Goal: Check status

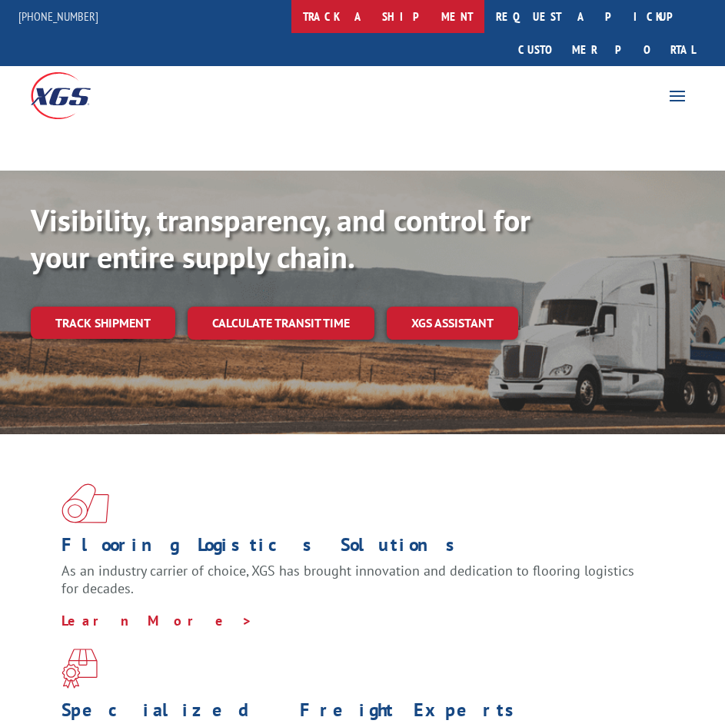
click at [440, 21] on link "track a shipment" at bounding box center [387, 16] width 193 height 33
click at [440, 24] on link "track a shipment" at bounding box center [387, 16] width 193 height 33
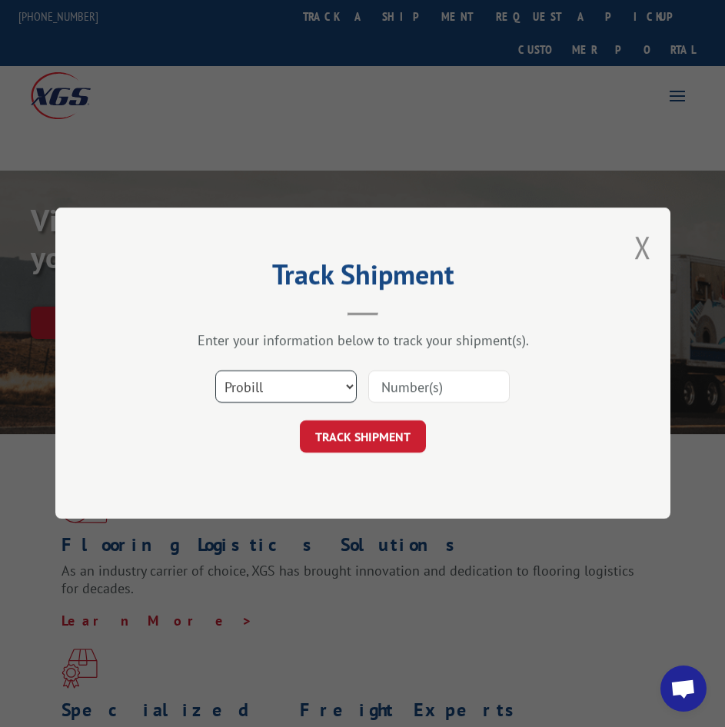
select select "bol"
click option "BOL" at bounding box center [0, 0] width 0 height 0
click at [417, 393] on input at bounding box center [438, 387] width 141 height 32
paste input "5508165"
type input "5508165"
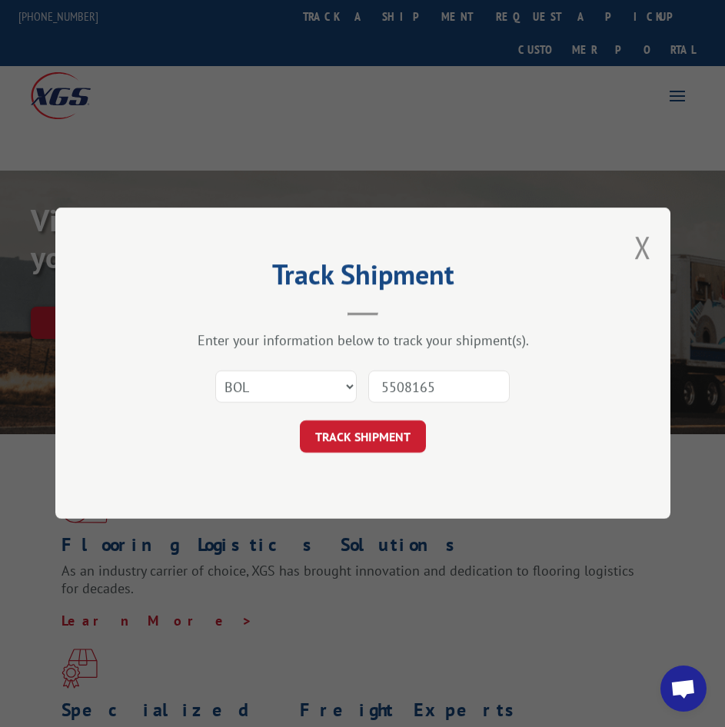
click button "TRACK SHIPMENT" at bounding box center [363, 437] width 126 height 32
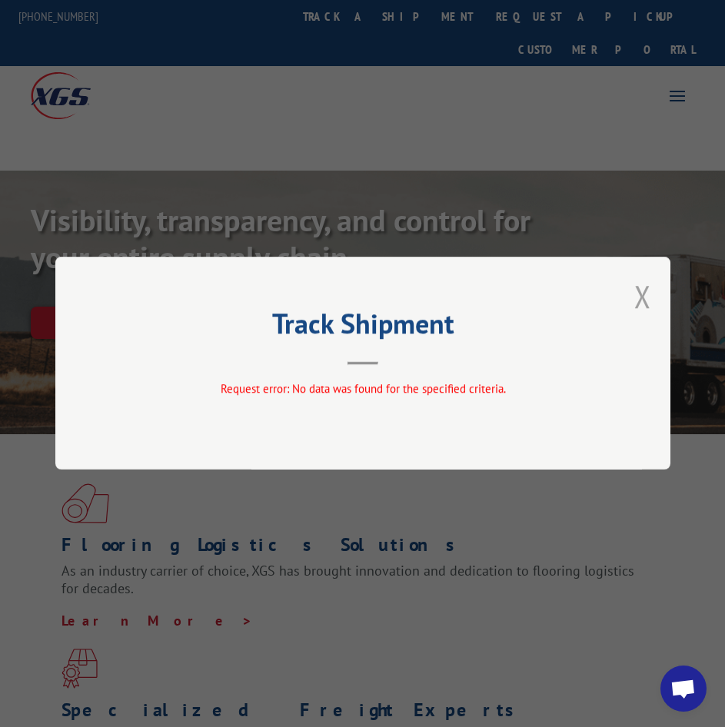
click at [640, 297] on button "Close modal" at bounding box center [642, 296] width 17 height 41
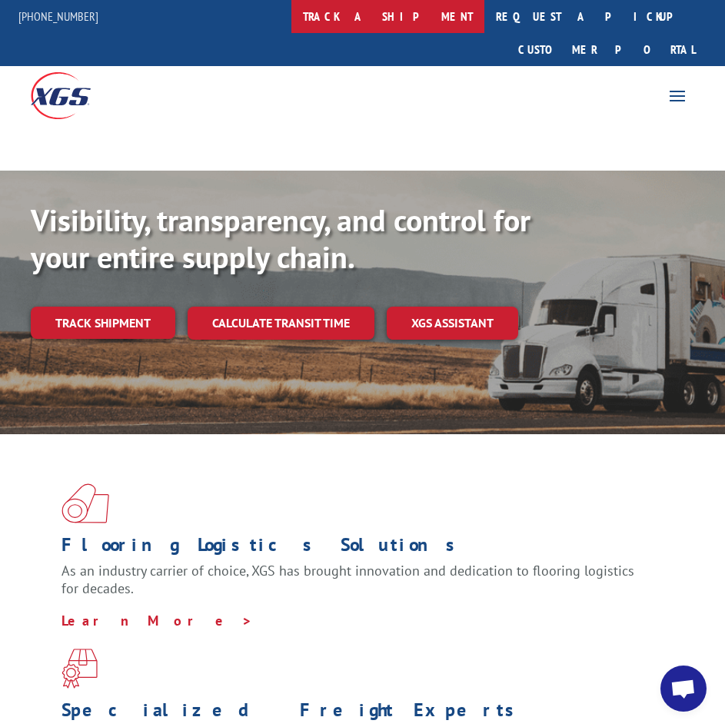
click at [408, 15] on link "track a shipment" at bounding box center [387, 16] width 193 height 33
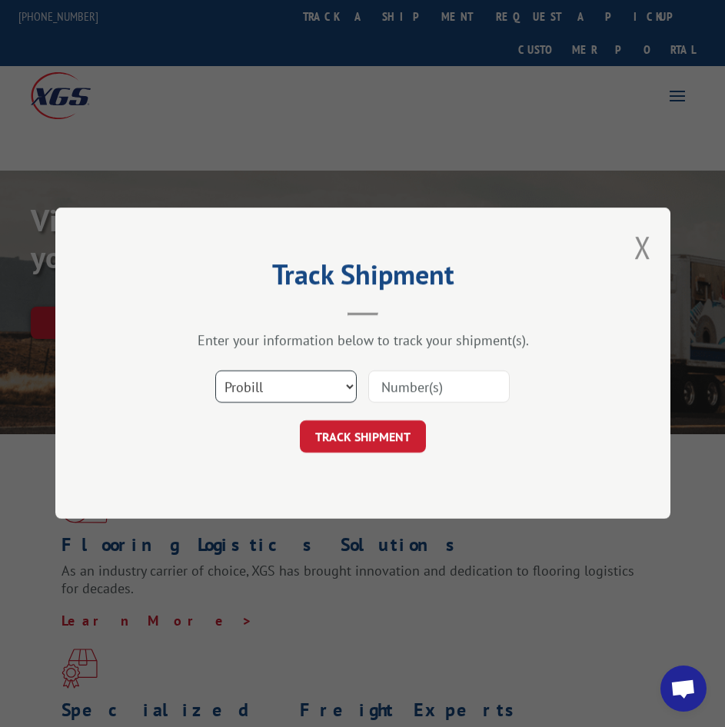
click at [215, 371] on select "Select category... Probill BOL PO" at bounding box center [285, 387] width 141 height 32
select select "bol"
click option "BOL" at bounding box center [0, 0] width 0 height 0
click at [434, 390] on input at bounding box center [438, 387] width 141 height 32
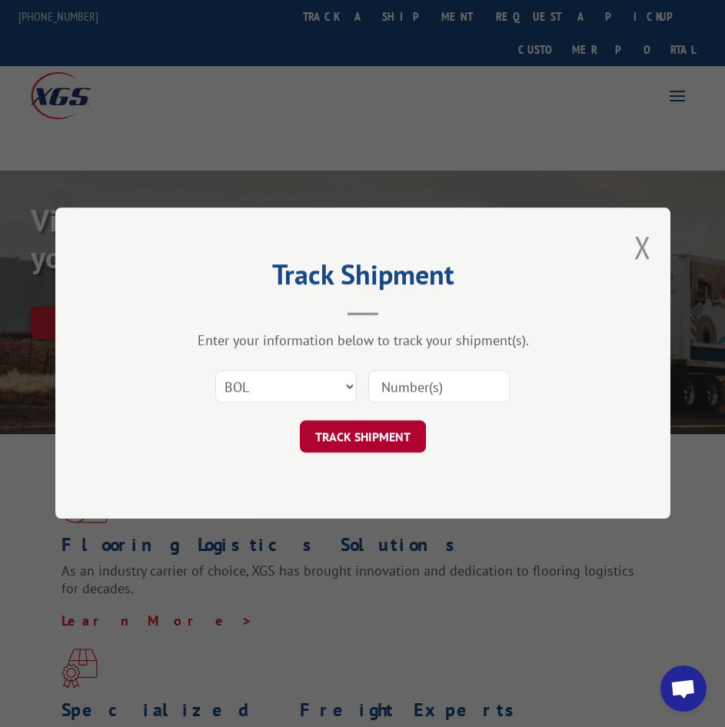
paste input "5476601"
type input "5476601"
click at [384, 436] on button "TRACK SHIPMENT" at bounding box center [363, 437] width 126 height 32
